Goal: Check status

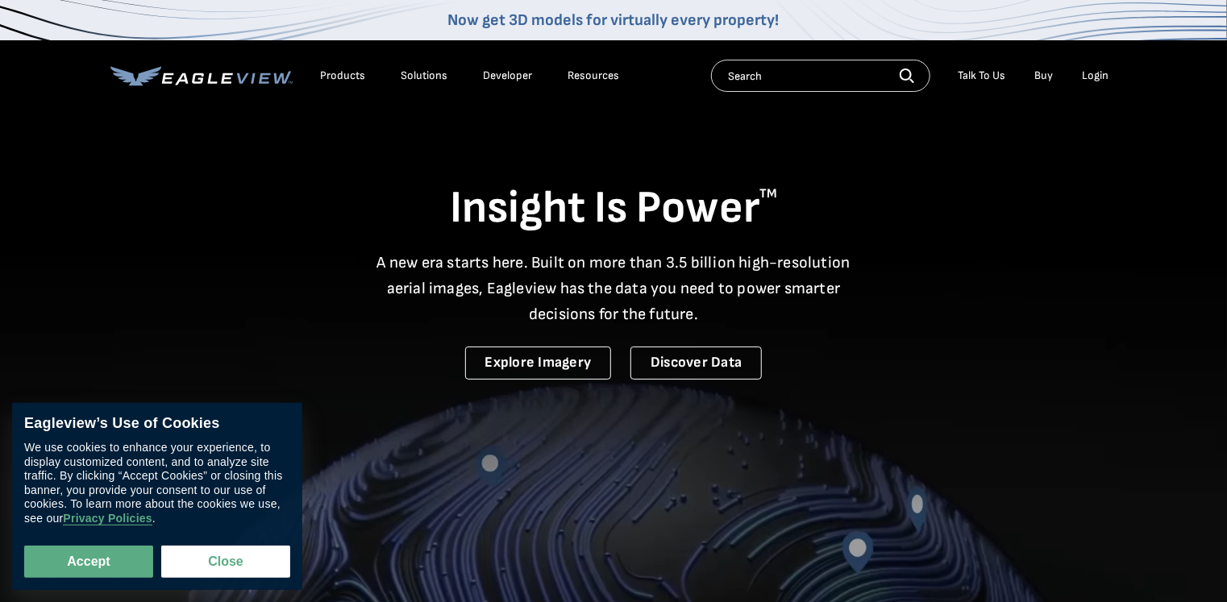
click at [1102, 76] on div "Login" at bounding box center [1095, 76] width 27 height 15
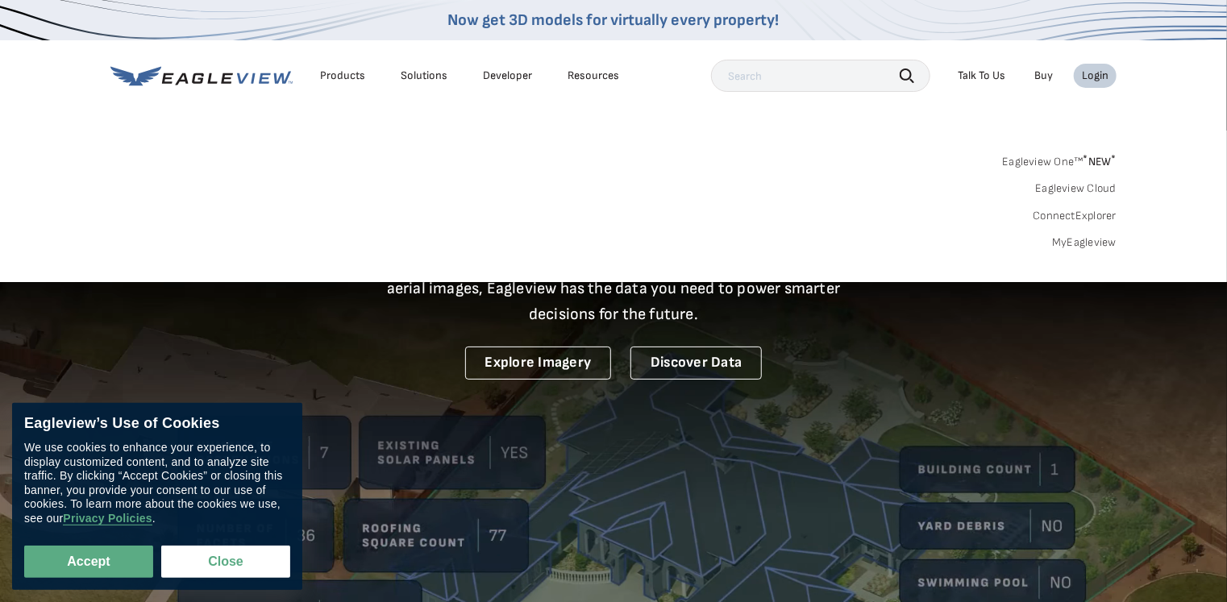
click at [1079, 237] on link "MyEagleview" at bounding box center [1084, 242] width 65 height 15
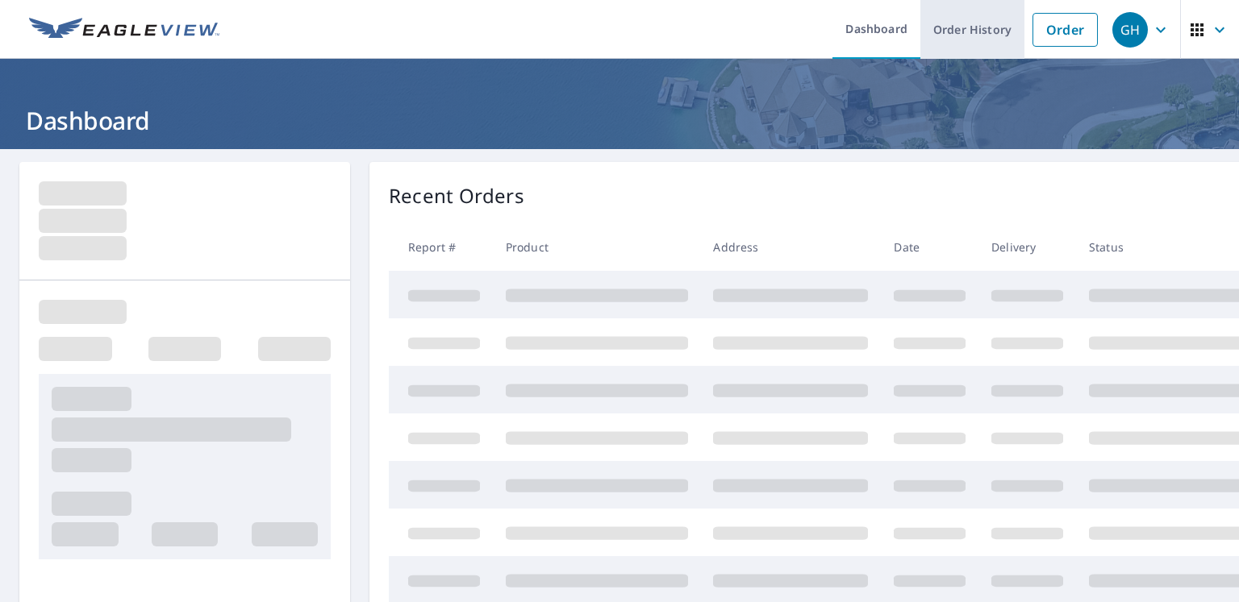
click at [959, 27] on link "Order History" at bounding box center [972, 29] width 104 height 59
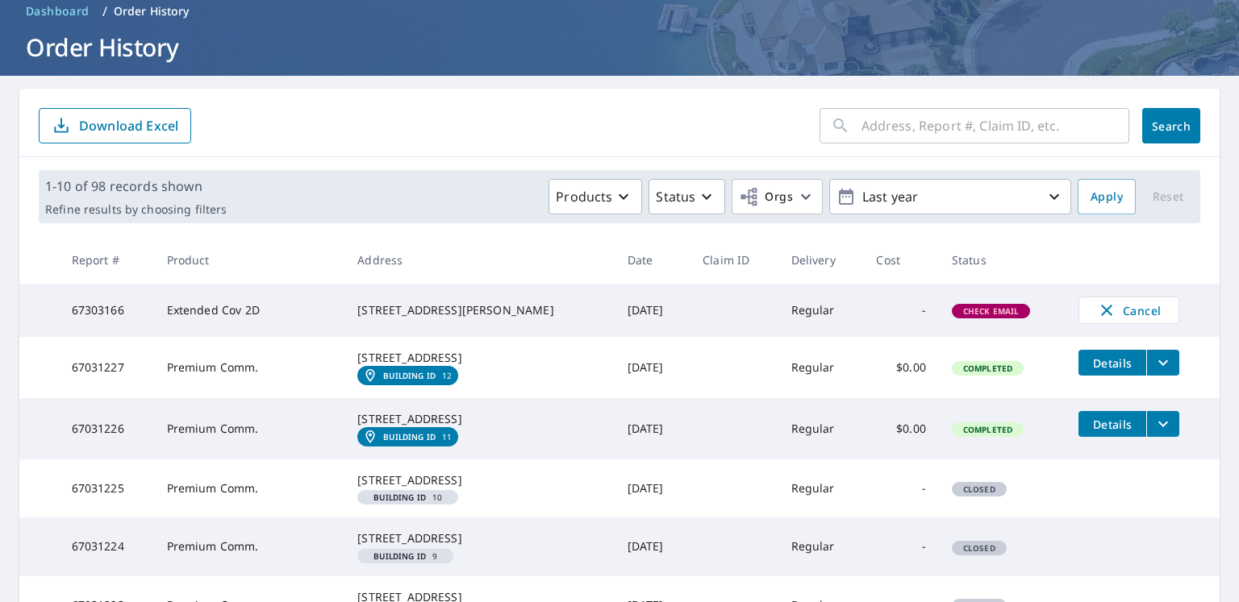
scroll to position [104, 0]
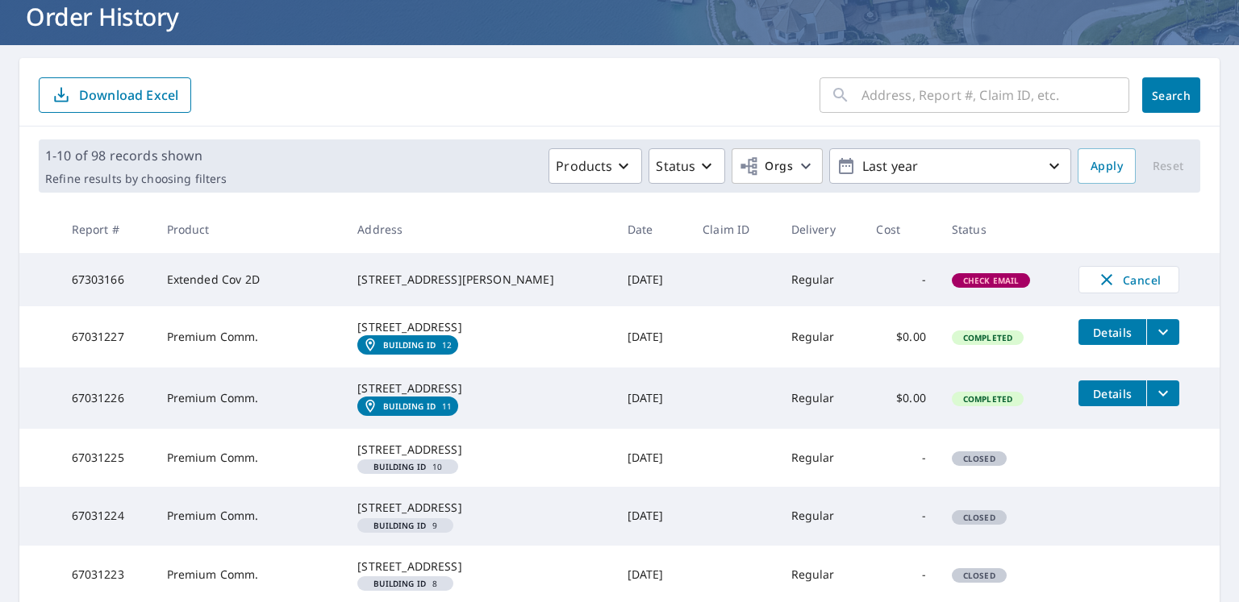
click at [971, 284] on span "Check Email" at bounding box center [991, 280] width 76 height 11
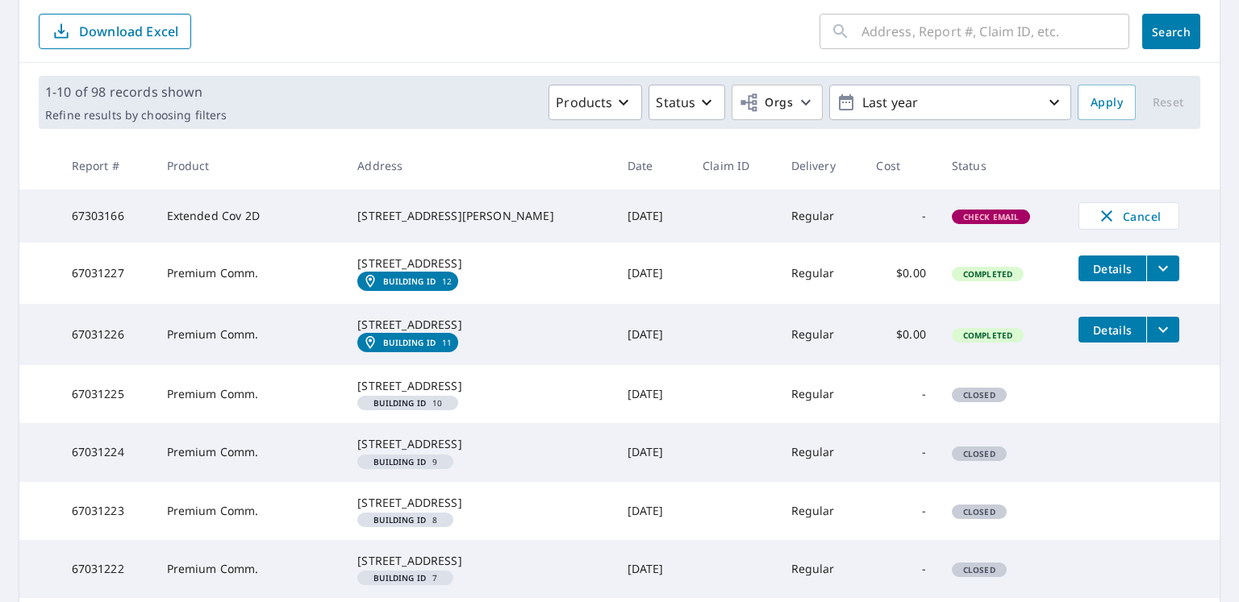
scroll to position [209, 0]
